Goal: Information Seeking & Learning: Learn about a topic

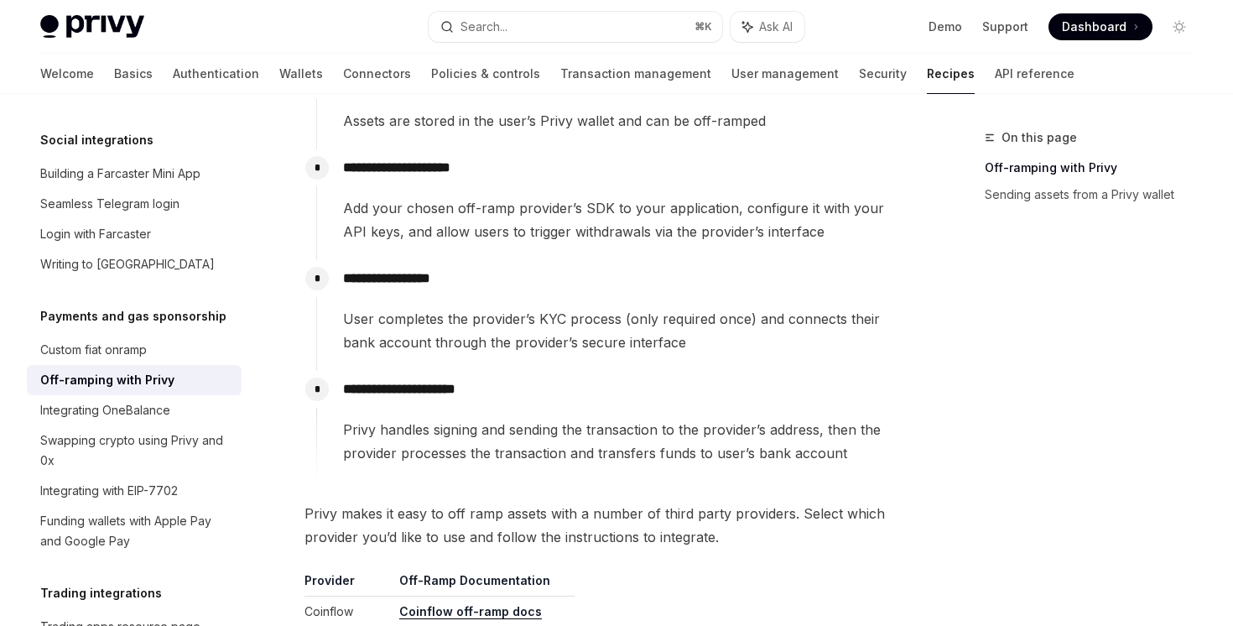
scroll to position [793, 0]
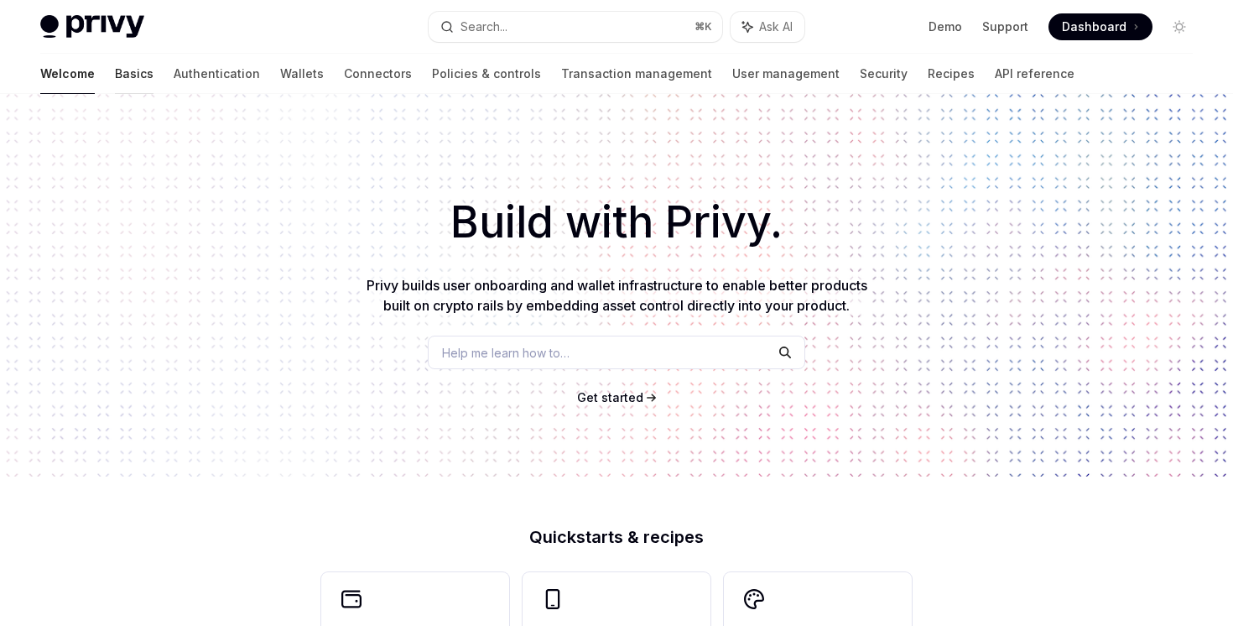
click at [115, 93] on div at bounding box center [134, 94] width 39 height 2
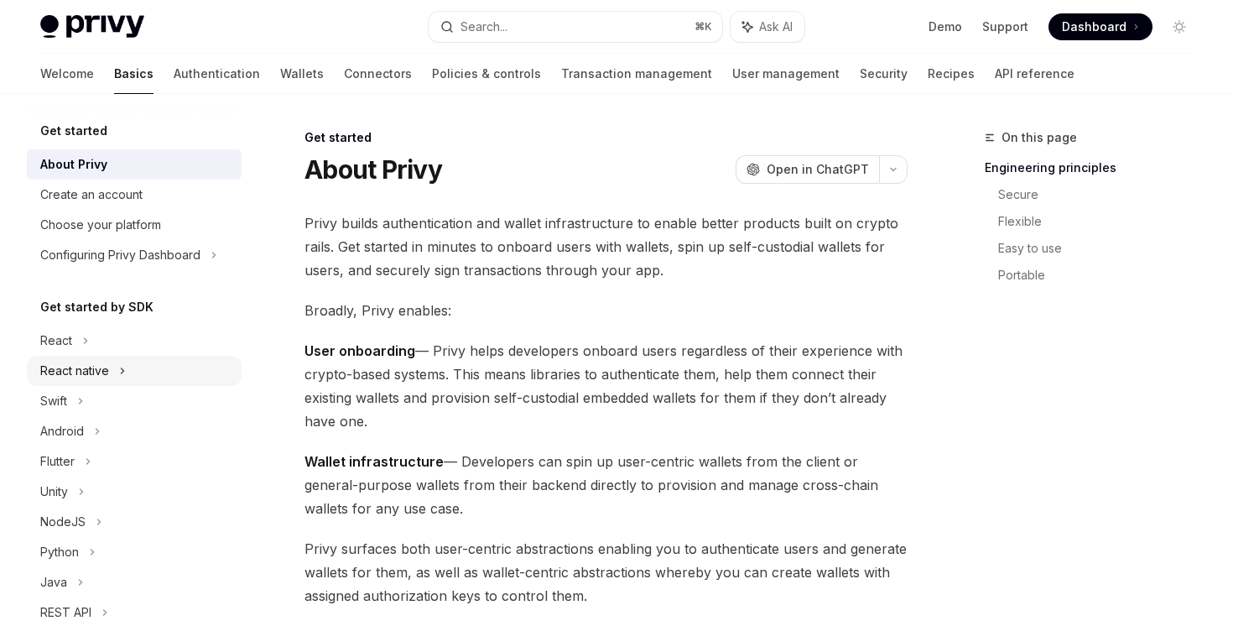
scroll to position [267, 0]
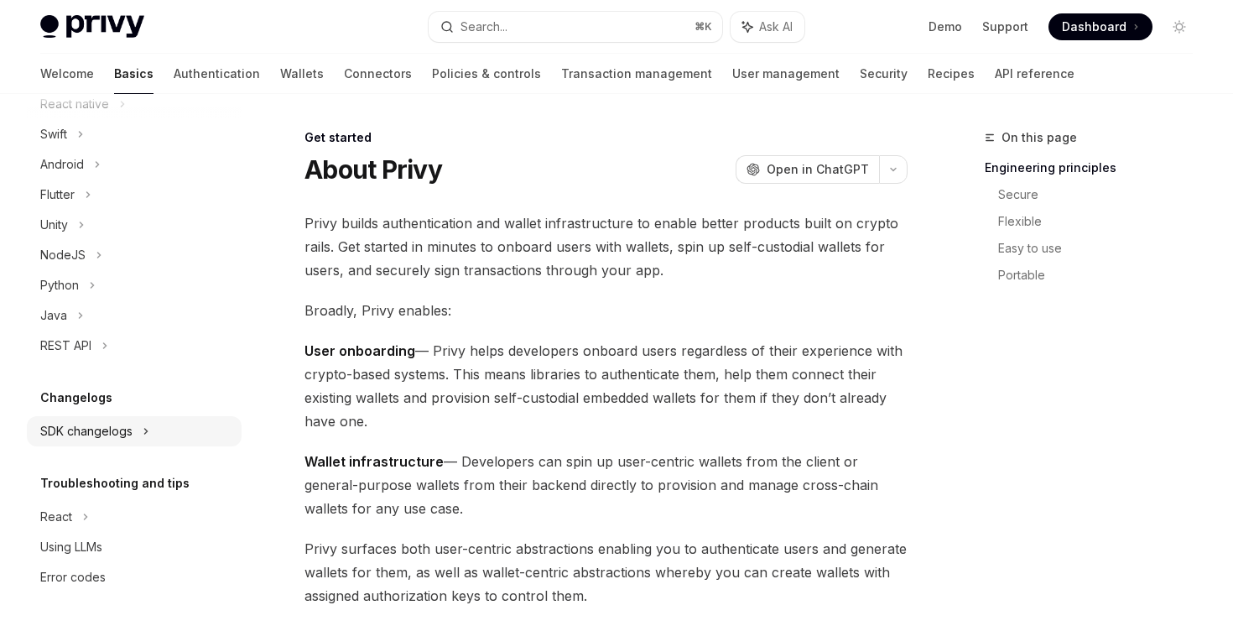
click at [72, 84] on div "SDK changelogs" at bounding box center [56, 74] width 32 height 20
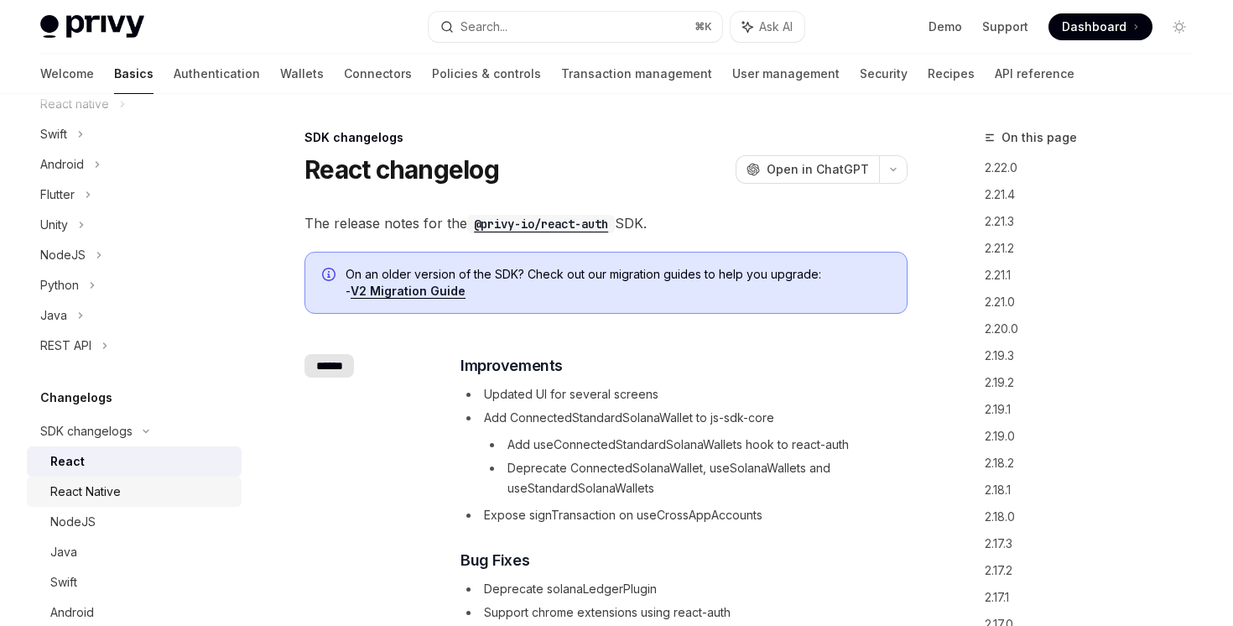
click at [101, 499] on div "React Native" at bounding box center [85, 491] width 70 height 20
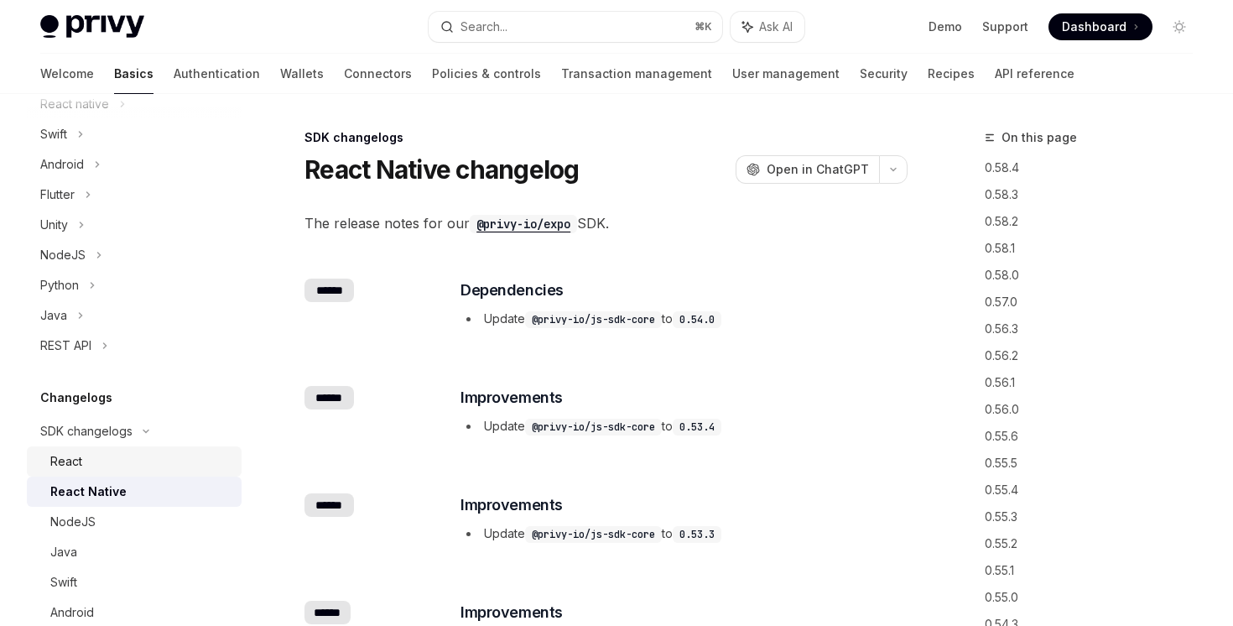
click at [102, 462] on div "React" at bounding box center [140, 461] width 181 height 20
type textarea "*"
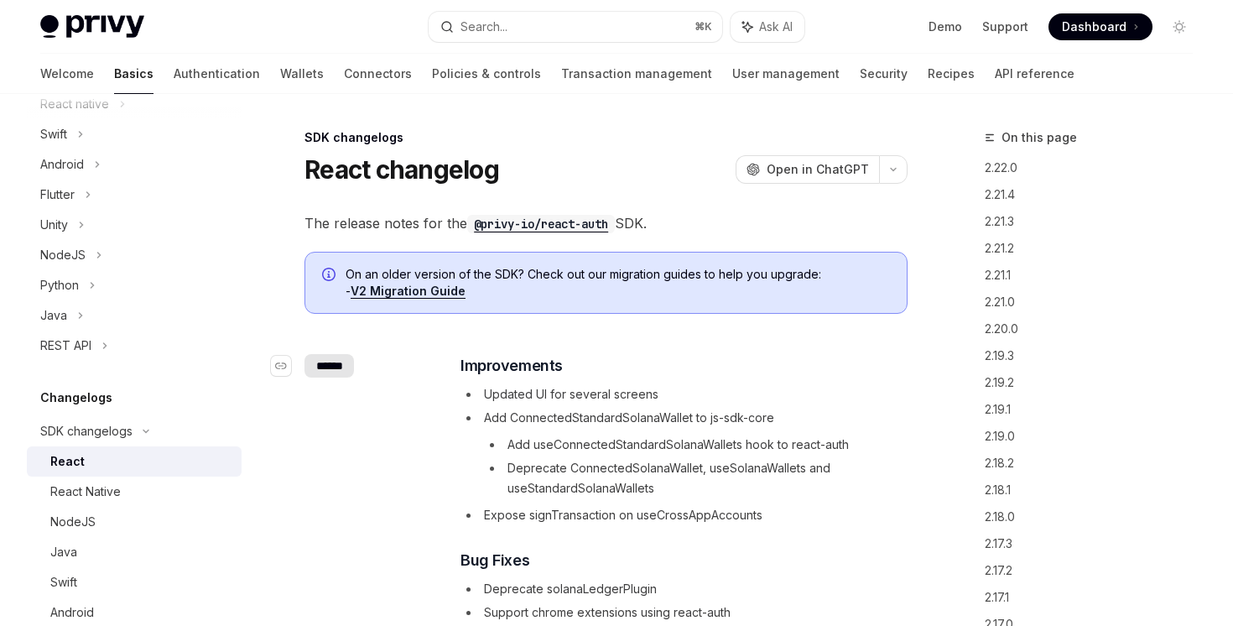
click at [325, 369] on div "******" at bounding box center [328, 365] width 49 height 23
